Goal: Task Accomplishment & Management: Manage account settings

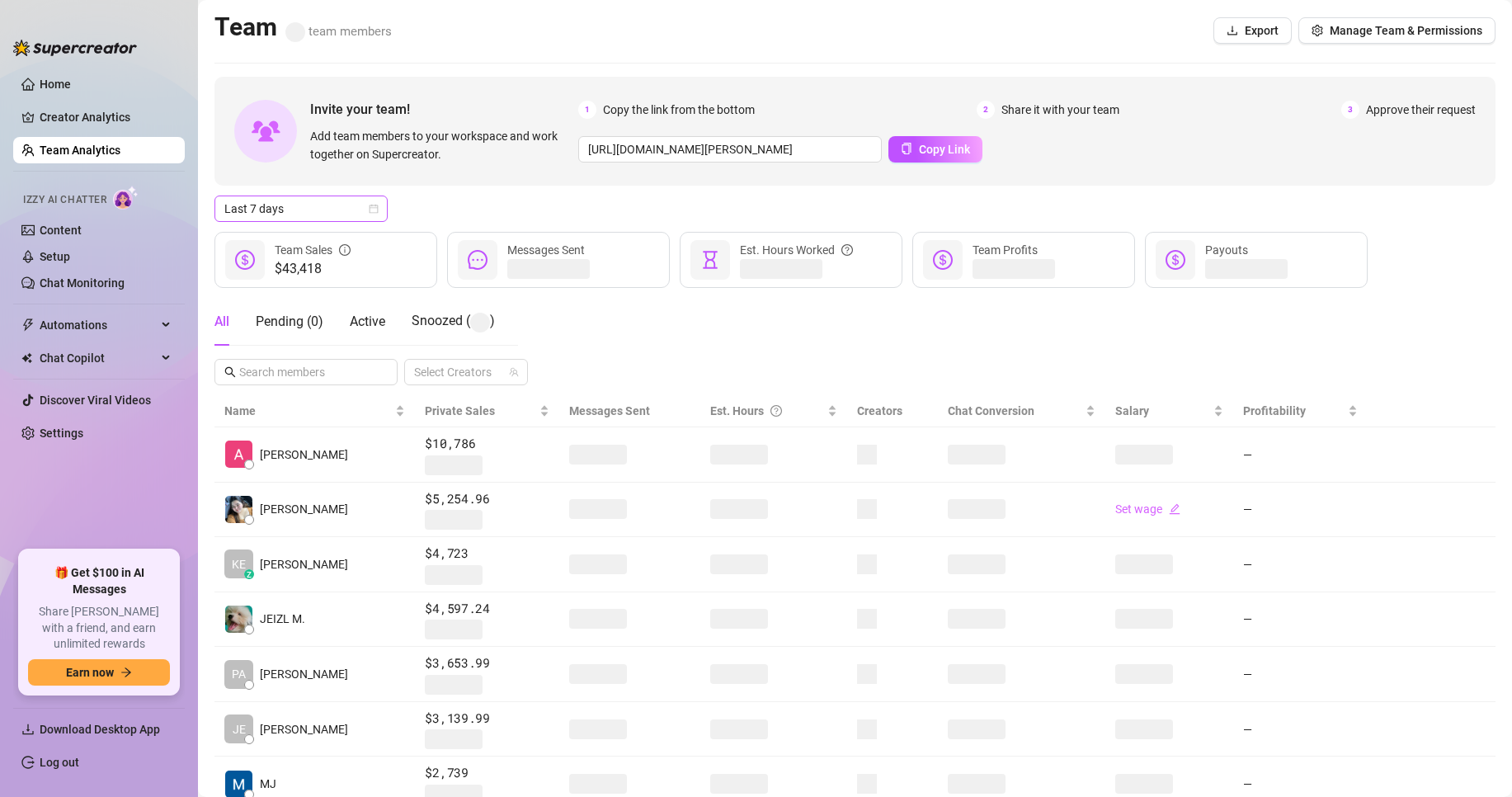
click at [288, 203] on span "Last 7 days" at bounding box center [302, 208] width 154 height 24
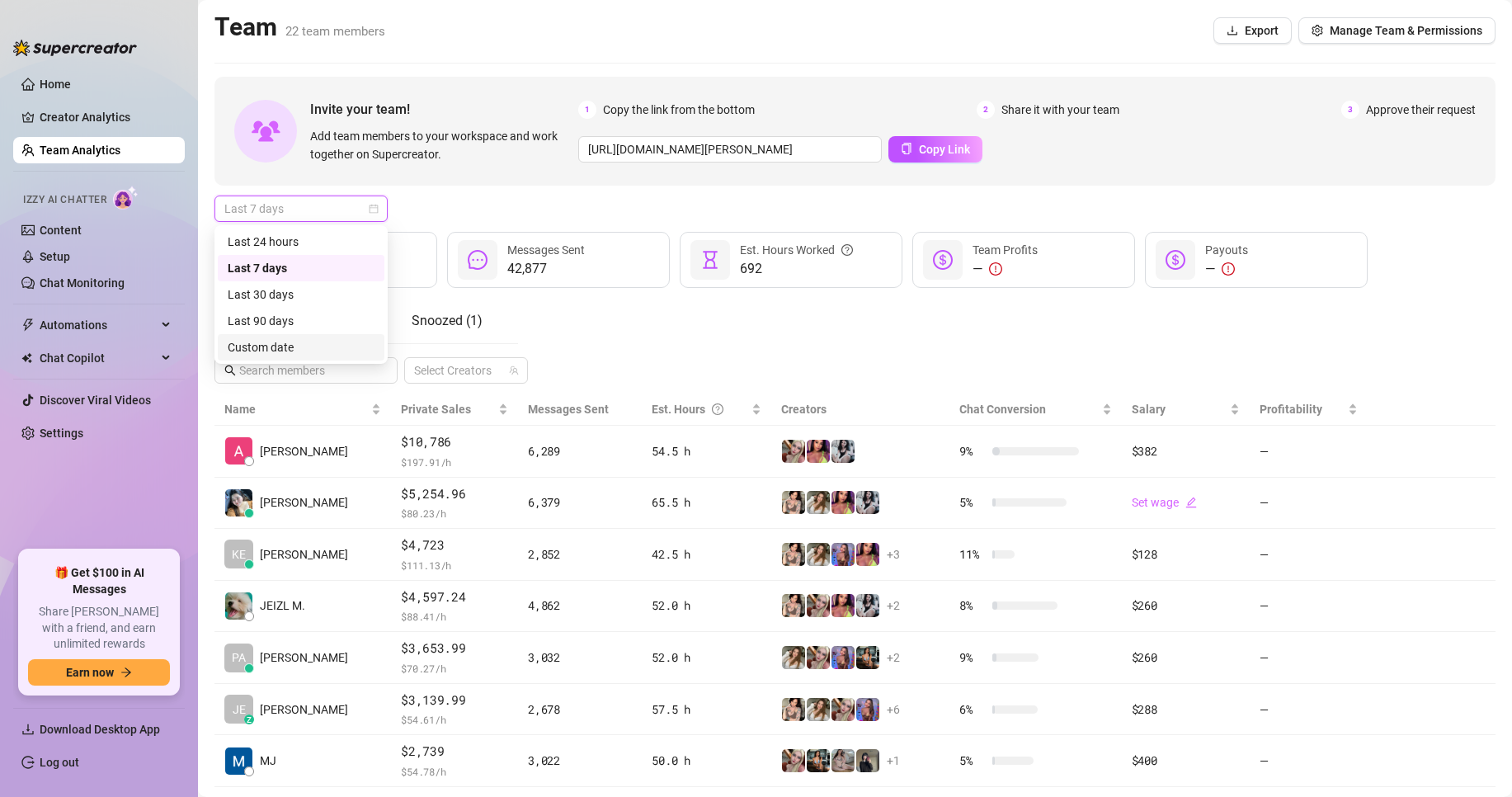
click at [316, 343] on div "Custom date" at bounding box center [301, 346] width 147 height 18
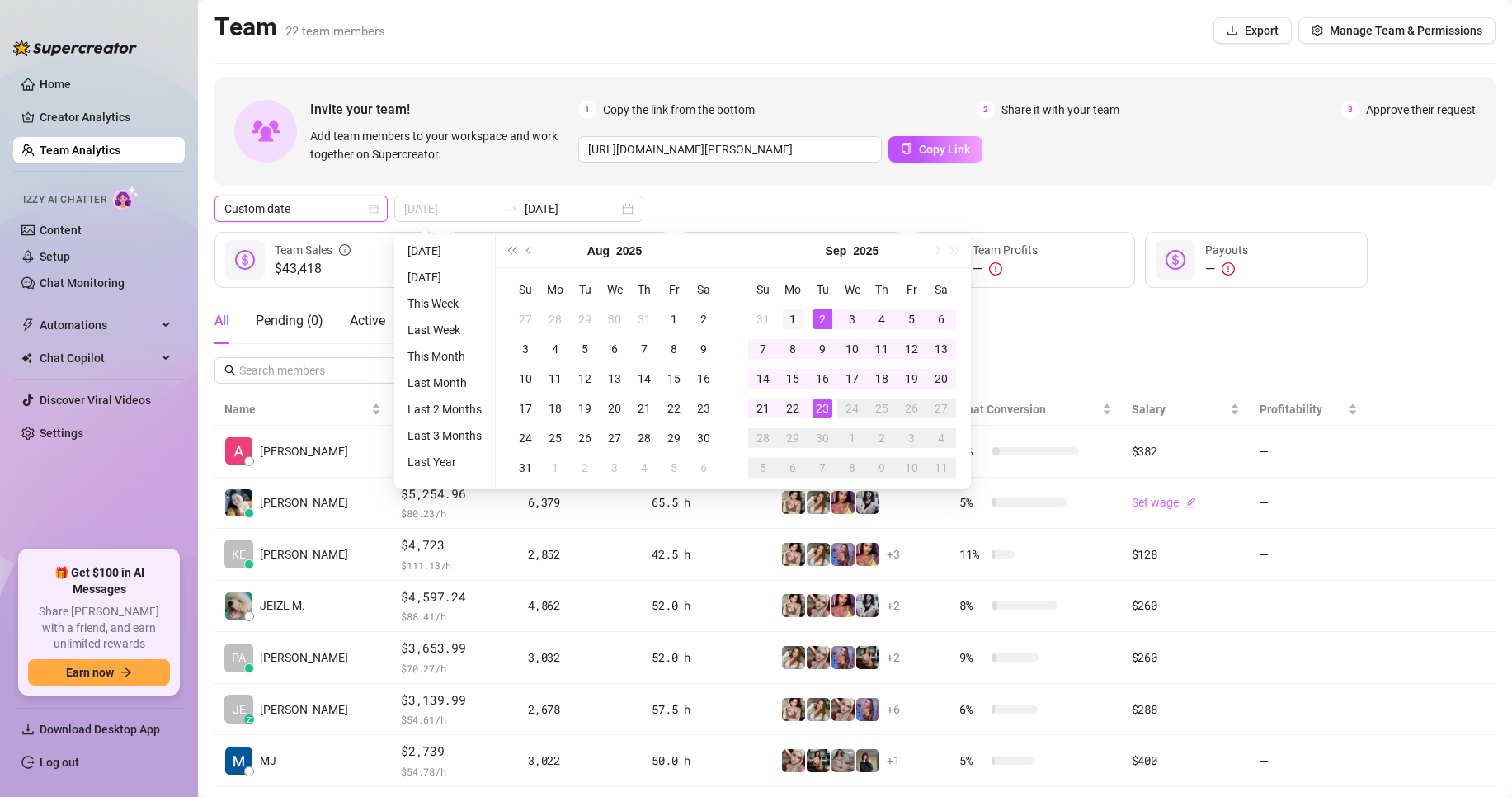
type input "[DATE]"
click at [799, 315] on div "1" at bounding box center [793, 319] width 19 height 19
type input "[DATE]"
click at [825, 414] on div "23" at bounding box center [823, 408] width 19 height 19
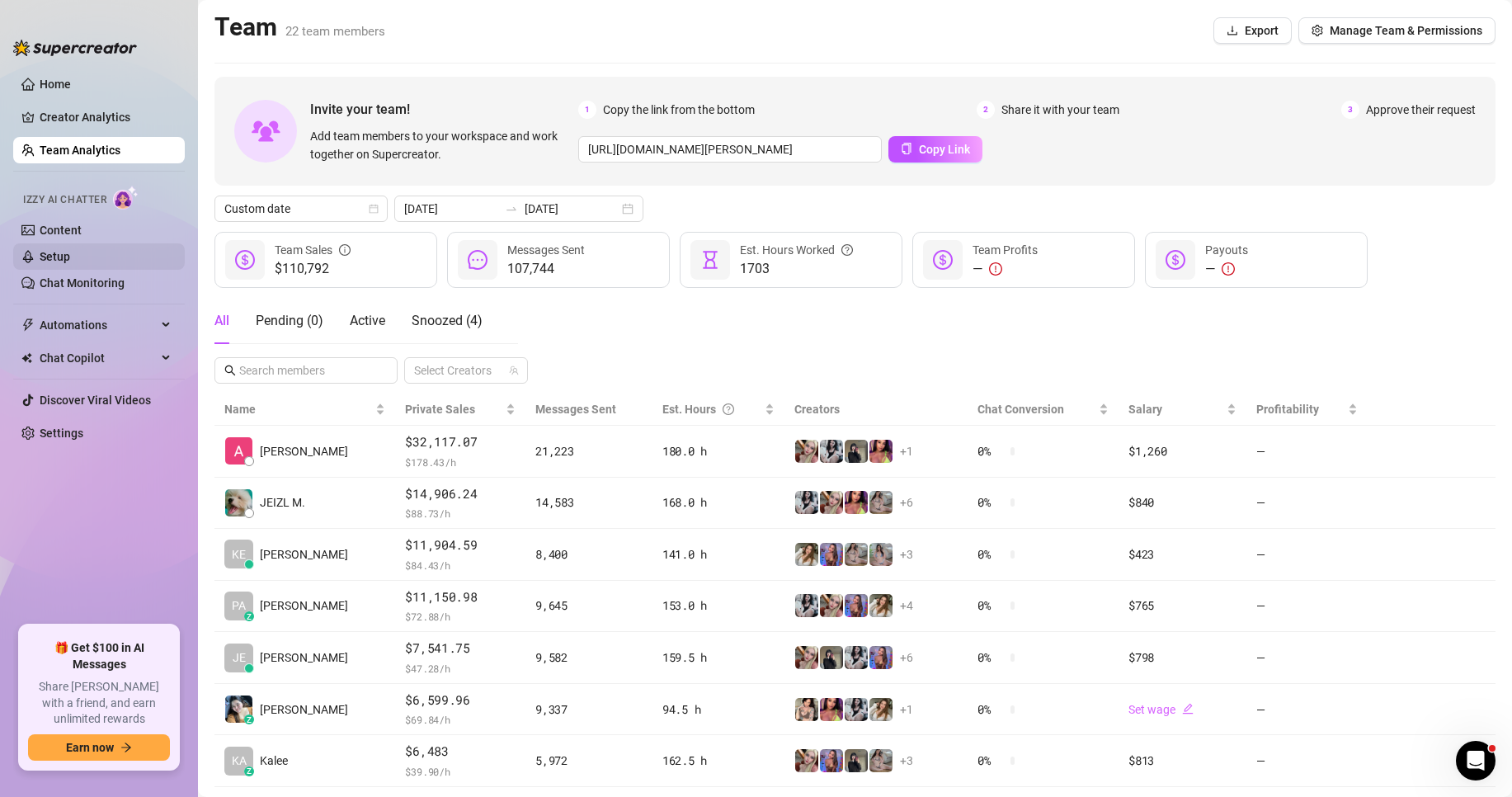
click at [70, 250] on link "Setup" at bounding box center [55, 257] width 30 height 14
